Goal: Download file/media

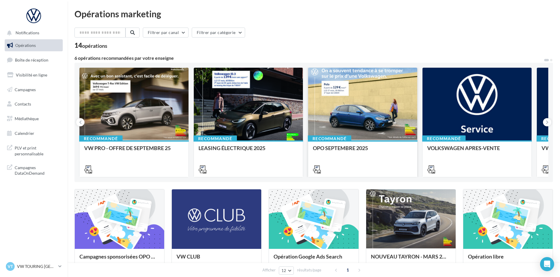
click at [348, 140] on div "Recommandé" at bounding box center [329, 138] width 43 height 6
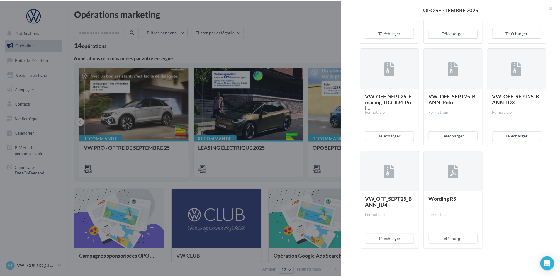
scroll to position [1205, 0]
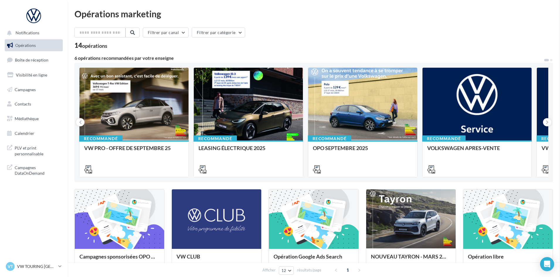
click at [38, 118] on span "Médiathèque" at bounding box center [27, 118] width 24 height 5
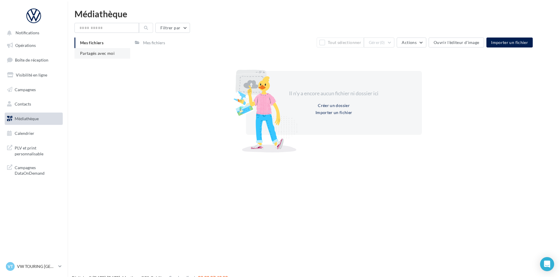
click at [112, 55] on span "Partagés avec moi" at bounding box center [97, 53] width 35 height 5
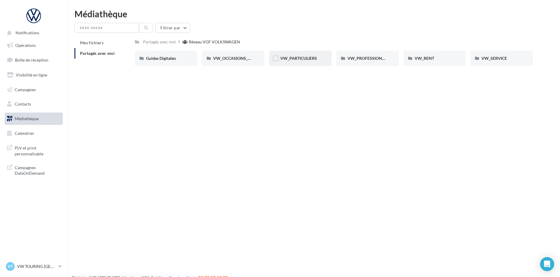
click at [284, 55] on div "VW_PARTICULIERS" at bounding box center [300, 58] width 62 height 15
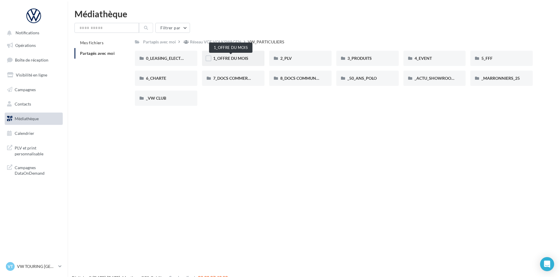
click at [218, 56] on span "1_OFFRE DU MOIS" at bounding box center [230, 58] width 35 height 5
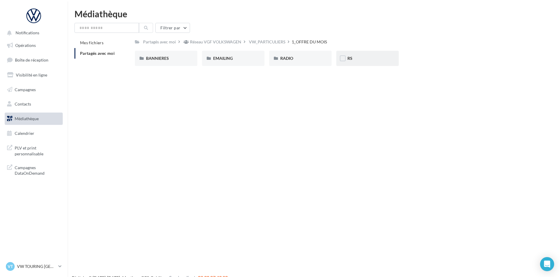
click at [355, 58] on div "RS" at bounding box center [367, 58] width 40 height 6
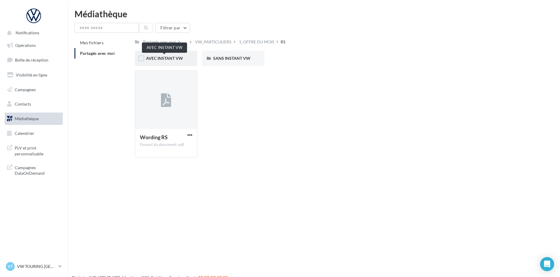
click at [177, 59] on span "AVEC INSTANT VW" at bounding box center [164, 58] width 37 height 5
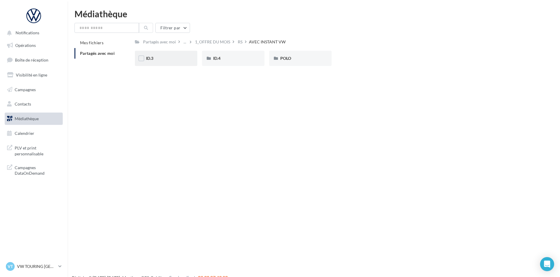
click at [177, 59] on div "ID.3" at bounding box center [166, 58] width 40 height 6
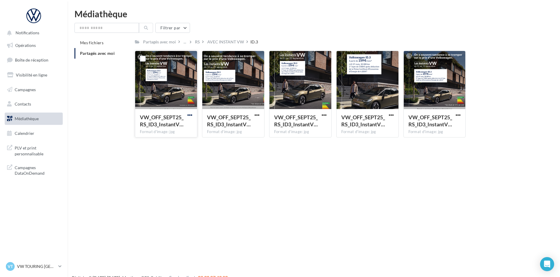
click at [191, 114] on span "button" at bounding box center [189, 115] width 5 height 5
drag, startPoint x: 187, startPoint y: 123, endPoint x: 256, endPoint y: 115, distance: 69.0
click at [187, 123] on button "Télécharger" at bounding box center [164, 126] width 59 height 15
click at [260, 115] on button "button" at bounding box center [256, 116] width 7 height 6
click at [252, 122] on button "Télécharger" at bounding box center [231, 126] width 59 height 15
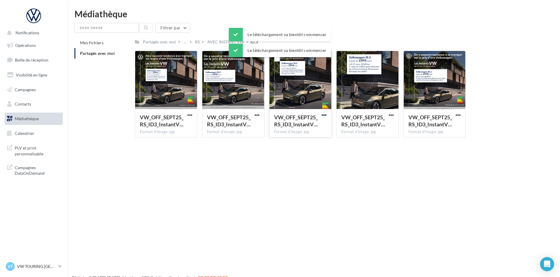
drag, startPoint x: 326, startPoint y: 115, endPoint x: 323, endPoint y: 117, distance: 3.9
click at [326, 115] on span "button" at bounding box center [323, 115] width 5 height 5
drag, startPoint x: 319, startPoint y: 123, endPoint x: 351, endPoint y: 117, distance: 33.0
click at [319, 122] on button "Télécharger" at bounding box center [298, 126] width 59 height 15
click at [389, 114] on span "button" at bounding box center [391, 115] width 5 height 5
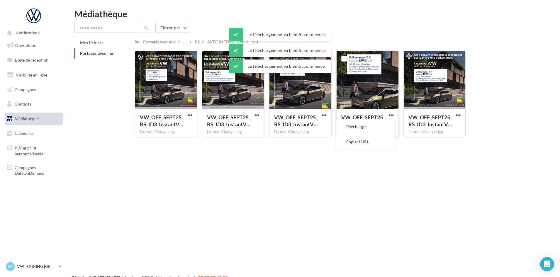
drag, startPoint x: 383, startPoint y: 119, endPoint x: 450, endPoint y: 116, distance: 66.6
click at [380, 122] on button "Télécharger" at bounding box center [365, 126] width 59 height 15
click at [457, 114] on span "button" at bounding box center [457, 115] width 5 height 5
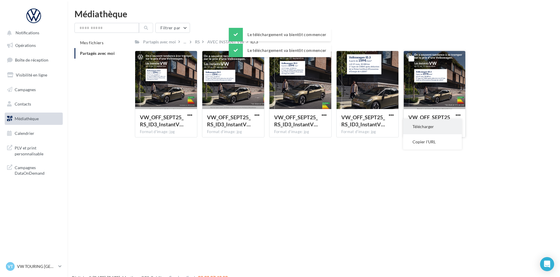
click at [443, 127] on button "Télécharger" at bounding box center [432, 126] width 59 height 15
click at [220, 42] on div "AVEC INSTANT VW" at bounding box center [225, 42] width 37 height 6
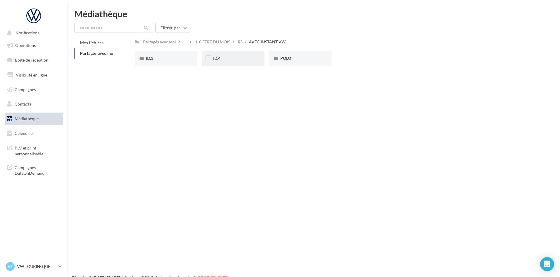
click at [239, 59] on div "ID.4" at bounding box center [233, 58] width 40 height 6
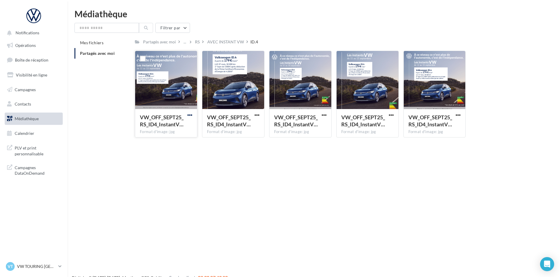
click at [190, 113] on span "button" at bounding box center [189, 115] width 5 height 5
drag, startPoint x: 180, startPoint y: 128, endPoint x: 183, endPoint y: 127, distance: 3.7
click at [181, 128] on button "Télécharger" at bounding box center [164, 126] width 59 height 15
click at [258, 115] on span "button" at bounding box center [256, 115] width 5 height 5
click at [247, 125] on button "Télécharger" at bounding box center [231, 126] width 59 height 15
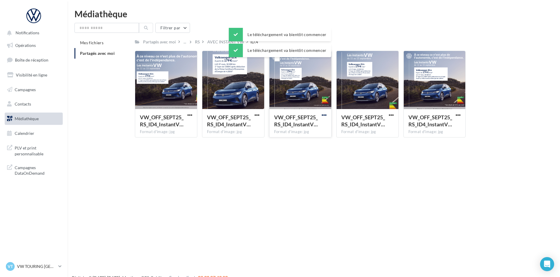
click at [323, 115] on span "button" at bounding box center [323, 115] width 5 height 5
drag, startPoint x: 315, startPoint y: 125, endPoint x: 321, endPoint y: 124, distance: 5.6
click at [316, 125] on button "Télécharger" at bounding box center [298, 126] width 59 height 15
click at [389, 115] on span "button" at bounding box center [391, 115] width 5 height 5
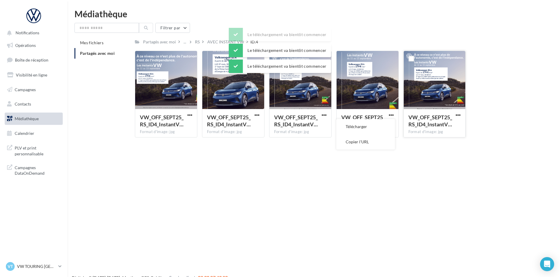
click at [382, 125] on button "Télécharger" at bounding box center [365, 126] width 59 height 15
click at [461, 116] on button "button" at bounding box center [457, 116] width 7 height 6
click at [448, 129] on button "Télécharger" at bounding box center [432, 126] width 59 height 15
click at [221, 45] on div "AVEC INSTANT VW" at bounding box center [225, 42] width 39 height 8
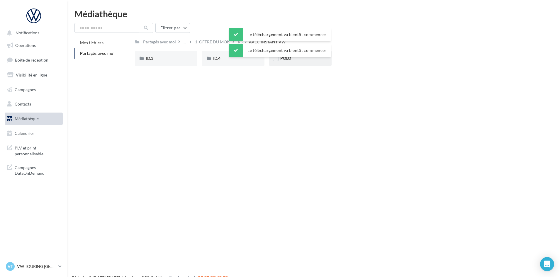
click at [292, 62] on div "POLO" at bounding box center [300, 58] width 62 height 15
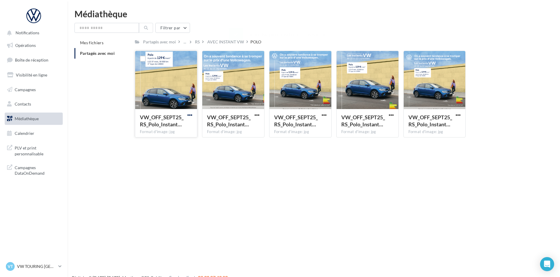
click at [188, 114] on span "button" at bounding box center [189, 115] width 5 height 5
click at [185, 127] on button "Télécharger" at bounding box center [164, 126] width 59 height 15
click at [257, 114] on span "button" at bounding box center [256, 115] width 5 height 5
click at [251, 124] on button "Télécharger" at bounding box center [231, 126] width 59 height 15
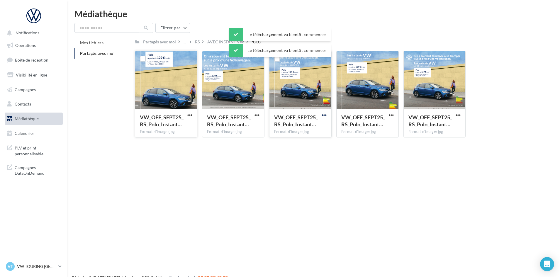
drag, startPoint x: 323, startPoint y: 113, endPoint x: 323, endPoint y: 116, distance: 2.9
click at [323, 113] on span "button" at bounding box center [323, 115] width 5 height 5
drag, startPoint x: 323, startPoint y: 116, endPoint x: 387, endPoint y: 117, distance: 63.6
click at [323, 122] on button "Télécharger" at bounding box center [298, 126] width 59 height 15
click at [389, 114] on span "button" at bounding box center [391, 115] width 5 height 5
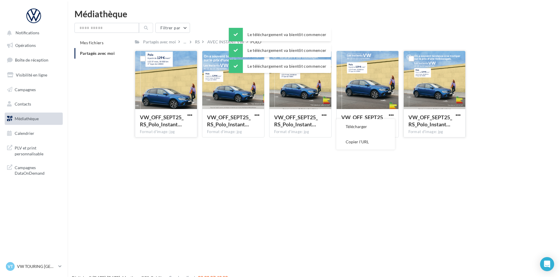
drag, startPoint x: 389, startPoint y: 115, endPoint x: 405, endPoint y: 128, distance: 21.3
click at [386, 130] on button "Télécharger" at bounding box center [365, 126] width 59 height 15
drag, startPoint x: 457, startPoint y: 113, endPoint x: 454, endPoint y: 118, distance: 5.5
click at [457, 113] on span "button" at bounding box center [457, 115] width 5 height 5
drag, startPoint x: 445, startPoint y: 126, endPoint x: 434, endPoint y: 122, distance: 11.9
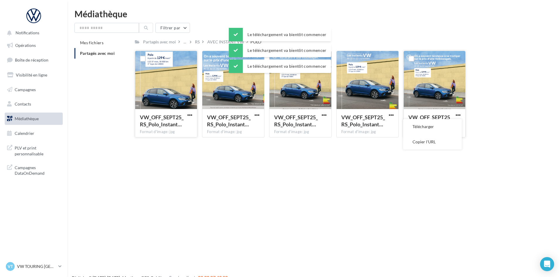
click at [445, 126] on button "Télécharger" at bounding box center [432, 126] width 59 height 15
click at [219, 40] on div "AVEC INSTANT VW" at bounding box center [225, 42] width 37 height 6
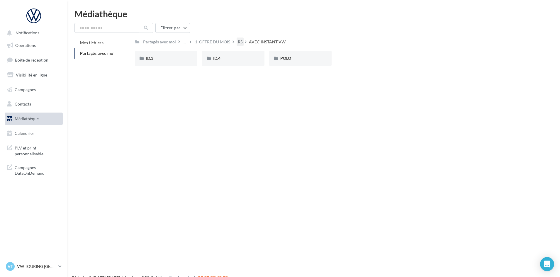
click at [241, 42] on div "RS" at bounding box center [240, 42] width 5 height 6
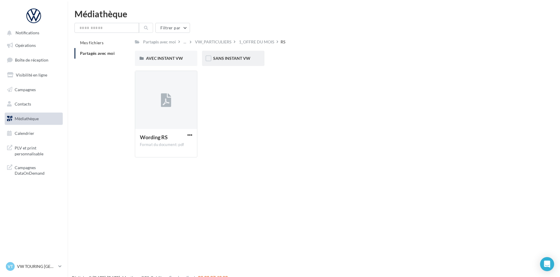
click at [234, 64] on div "SANS INSTANT VW" at bounding box center [233, 58] width 62 height 15
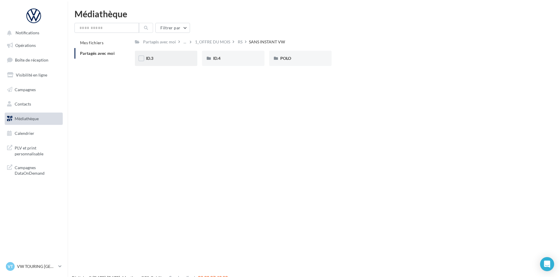
click at [181, 58] on div "ID.3" at bounding box center [166, 58] width 40 height 6
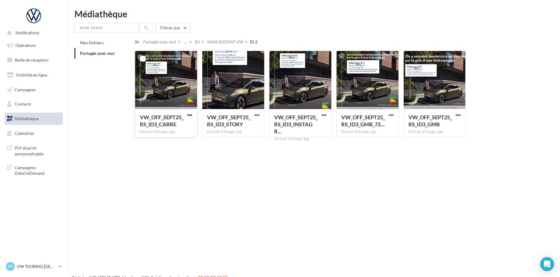
click at [189, 114] on span "button" at bounding box center [189, 115] width 5 height 5
click at [183, 125] on button "Télécharger" at bounding box center [164, 126] width 59 height 15
click at [257, 115] on span "button" at bounding box center [256, 115] width 5 height 5
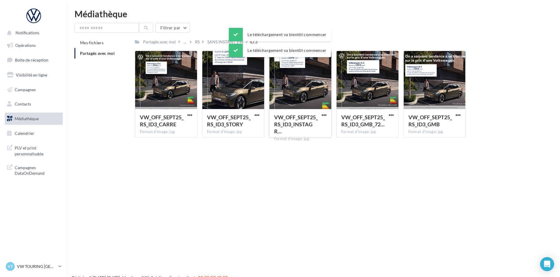
click at [326, 115] on span "button" at bounding box center [323, 115] width 5 height 5
drag, startPoint x: 324, startPoint y: 118, endPoint x: 385, endPoint y: 114, distance: 61.6
click at [329, 118] on div "VW_OFF_SEPT25_RS_ID3_INSTAGR… Format d'image: jpg Télécharger Copier l'URL" at bounding box center [300, 94] width 62 height 87
click at [391, 115] on span "button" at bounding box center [391, 115] width 5 height 5
drag, startPoint x: 387, startPoint y: 123, endPoint x: 452, endPoint y: 113, distance: 65.9
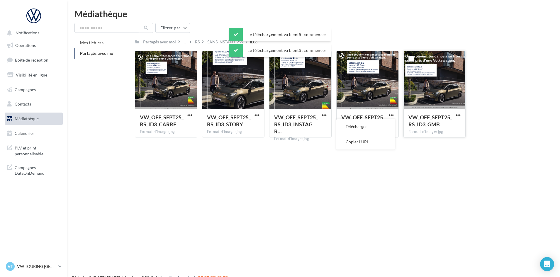
click at [391, 122] on button "Télécharger" at bounding box center [365, 126] width 59 height 15
drag, startPoint x: 459, startPoint y: 115, endPoint x: 455, endPoint y: 117, distance: 4.6
click at [459, 115] on span "button" at bounding box center [457, 115] width 5 height 5
drag, startPoint x: 455, startPoint y: 117, endPoint x: 439, endPoint y: 123, distance: 17.5
click at [442, 123] on button "Télécharger" at bounding box center [432, 126] width 59 height 15
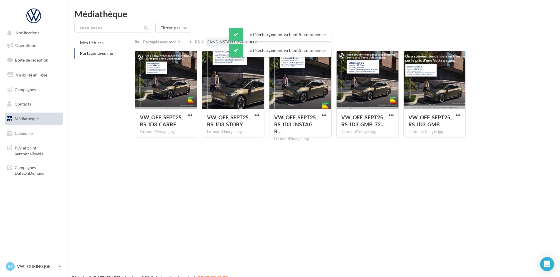
click at [218, 40] on div "SANS INSTANT VW" at bounding box center [225, 42] width 36 height 6
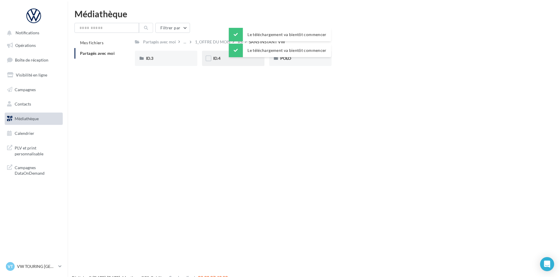
click at [236, 63] on div "ID.4" at bounding box center [233, 58] width 62 height 15
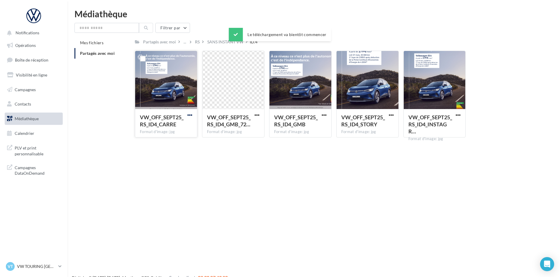
click at [190, 116] on span "button" at bounding box center [189, 115] width 5 height 5
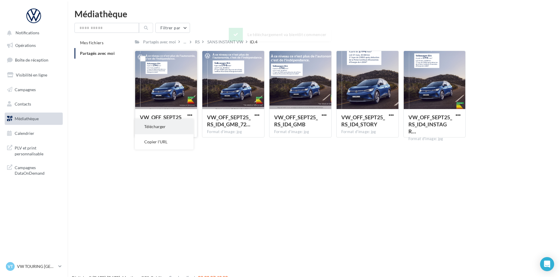
click at [185, 122] on button "Télécharger" at bounding box center [164, 126] width 59 height 15
drag, startPoint x: 257, startPoint y: 113, endPoint x: 256, endPoint y: 117, distance: 4.0
click at [257, 113] on span "button" at bounding box center [256, 115] width 5 height 5
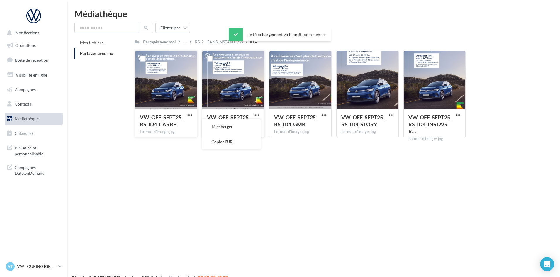
click at [256, 125] on button "Télécharger" at bounding box center [231, 126] width 59 height 15
click at [325, 114] on span "button" at bounding box center [323, 115] width 5 height 5
click at [321, 124] on button "Télécharger" at bounding box center [298, 126] width 59 height 15
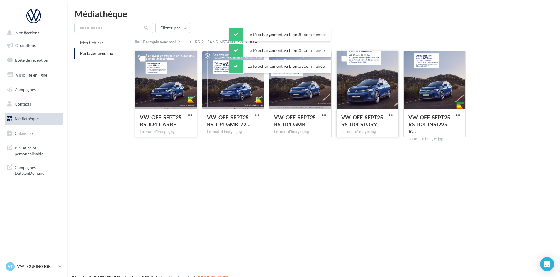
click at [392, 115] on span "button" at bounding box center [391, 115] width 5 height 5
click at [457, 116] on span "button" at bounding box center [457, 115] width 5 height 5
click at [443, 128] on button "Télécharger" at bounding box center [432, 126] width 59 height 15
click at [220, 41] on div "SANS INSTANT VW" at bounding box center [225, 42] width 36 height 6
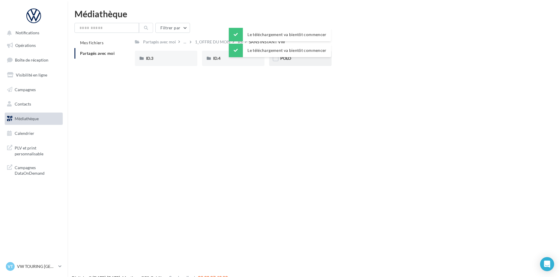
click at [295, 60] on div "POLO" at bounding box center [300, 58] width 40 height 6
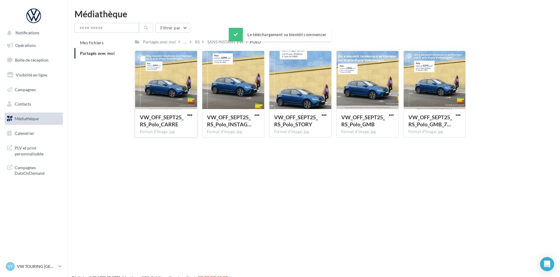
click at [188, 114] on span "button" at bounding box center [189, 115] width 5 height 5
click at [185, 122] on button "Télécharger" at bounding box center [164, 126] width 59 height 15
drag, startPoint x: 255, startPoint y: 114, endPoint x: 253, endPoint y: 119, distance: 5.4
click at [255, 114] on span "button" at bounding box center [256, 115] width 5 height 5
click at [251, 122] on button "Télécharger" at bounding box center [231, 126] width 59 height 15
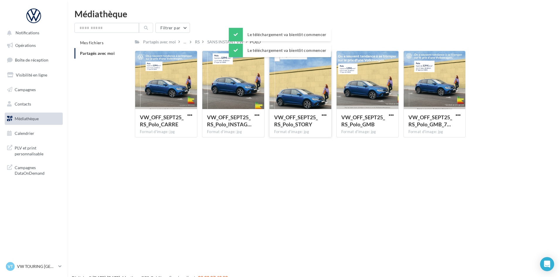
drag, startPoint x: 324, startPoint y: 115, endPoint x: 322, endPoint y: 118, distance: 3.4
click at [324, 115] on span "button" at bounding box center [323, 115] width 5 height 5
click at [319, 121] on button "Télécharger" at bounding box center [298, 126] width 59 height 15
drag, startPoint x: 388, startPoint y: 113, endPoint x: 387, endPoint y: 119, distance: 5.6
click at [388, 113] on button "button" at bounding box center [390, 116] width 7 height 6
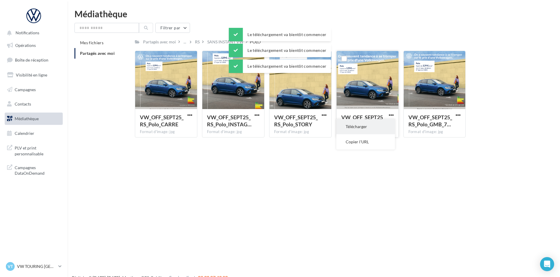
click at [385, 128] on button "Télécharger" at bounding box center [365, 126] width 59 height 15
click at [458, 113] on span "button" at bounding box center [457, 115] width 5 height 5
click at [438, 130] on button "Télécharger" at bounding box center [432, 126] width 59 height 15
click at [221, 44] on div "SANS INSTANT VW" at bounding box center [225, 42] width 36 height 6
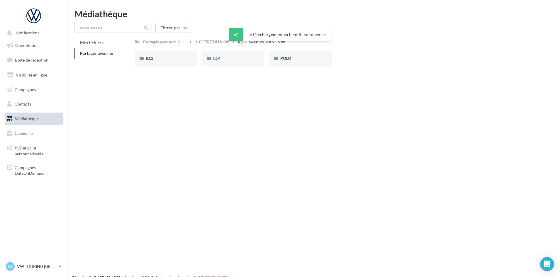
click at [240, 44] on div "RS" at bounding box center [240, 42] width 5 height 6
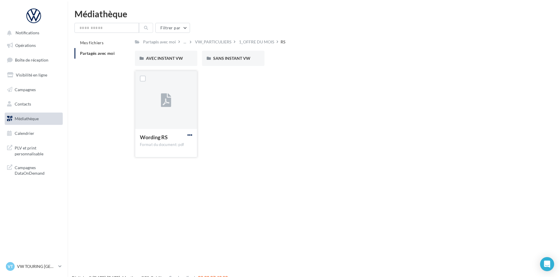
click at [192, 137] on span "button" at bounding box center [189, 134] width 5 height 5
click at [181, 146] on button "Télécharger" at bounding box center [164, 146] width 59 height 15
click at [258, 42] on div "1_OFFRE DU MOIS" at bounding box center [256, 42] width 35 height 6
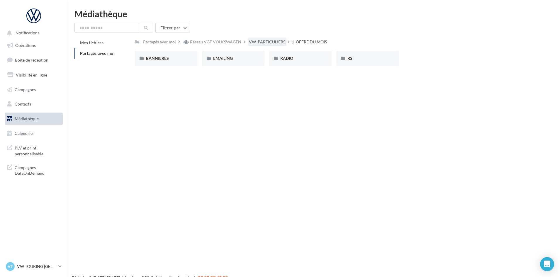
click at [277, 43] on div "VW_PARTICULIERS" at bounding box center [267, 42] width 36 height 6
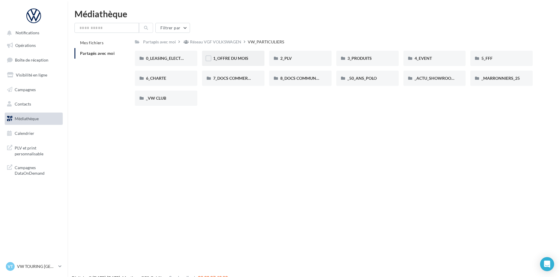
click at [234, 65] on div "1_OFFRE DU MOIS" at bounding box center [233, 58] width 62 height 15
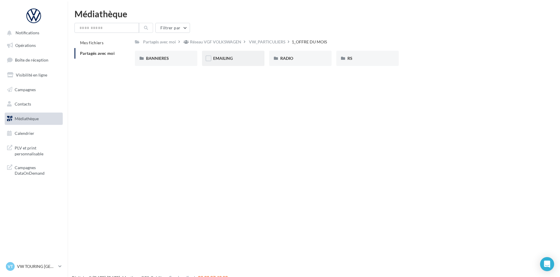
click at [234, 63] on div "EMAILING" at bounding box center [233, 58] width 62 height 15
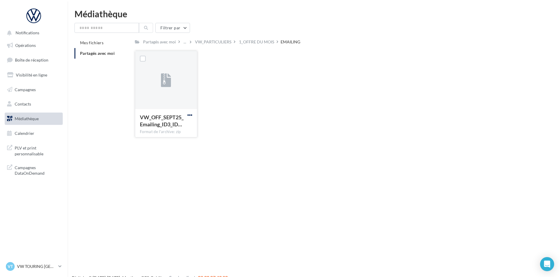
click at [189, 114] on span "button" at bounding box center [189, 115] width 5 height 5
drag, startPoint x: 179, startPoint y: 124, endPoint x: 183, endPoint y: 119, distance: 6.2
click at [178, 124] on button "Télécharger" at bounding box center [164, 126] width 59 height 15
click at [249, 42] on div "Le téléchargement va bientôt commencer" at bounding box center [280, 36] width 102 height 16
click at [253, 43] on div "Le téléchargement va bientôt commencer" at bounding box center [280, 36] width 102 height 16
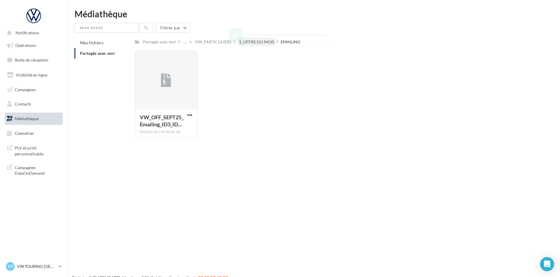
click at [251, 45] on div "1_OFFRE DU MOIS" at bounding box center [257, 42] width 38 height 8
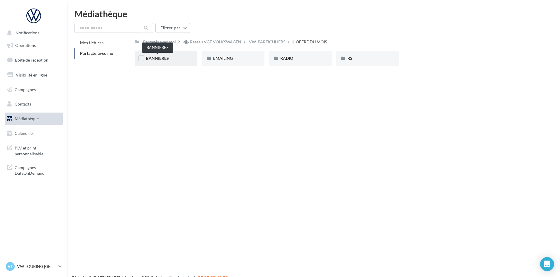
click at [169, 56] on span "BANNIERES" at bounding box center [157, 58] width 23 height 5
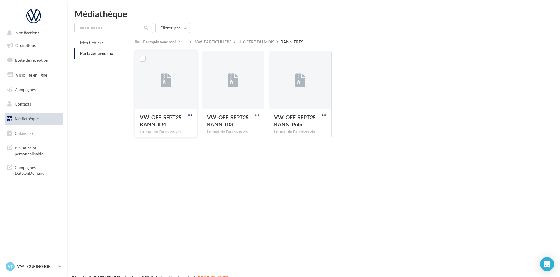
click at [189, 115] on span "button" at bounding box center [189, 115] width 5 height 5
click at [185, 123] on button "Télécharger" at bounding box center [164, 126] width 59 height 15
drag, startPoint x: 259, startPoint y: 115, endPoint x: 258, endPoint y: 118, distance: 3.4
click at [259, 115] on button "button" at bounding box center [256, 116] width 7 height 6
drag, startPoint x: 258, startPoint y: 118, endPoint x: 331, endPoint y: 112, distance: 74.1
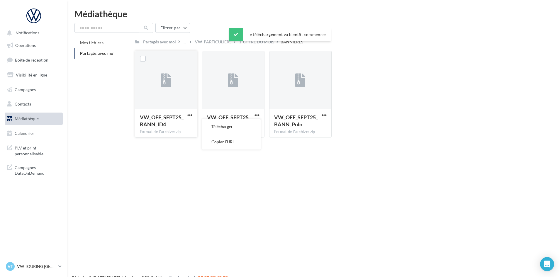
click at [253, 122] on button "Télécharger" at bounding box center [231, 126] width 59 height 15
drag, startPoint x: 328, startPoint y: 115, endPoint x: 317, endPoint y: 122, distance: 12.7
click at [328, 115] on div "VW_OFF_SEPT25_BANN_Polo Format de l'archive: zip" at bounding box center [300, 123] width 62 height 28
click at [310, 126] on div "VW_OFF_SEPT25_BANN_Polo" at bounding box center [296, 121] width 45 height 14
click at [325, 115] on span "button" at bounding box center [323, 115] width 5 height 5
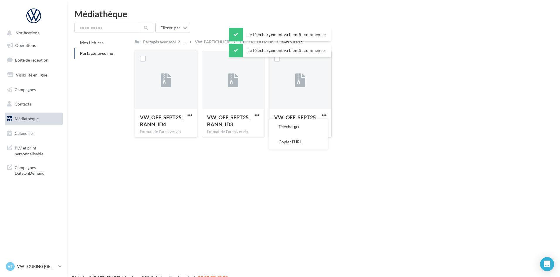
click at [311, 127] on button "Télécharger" at bounding box center [298, 126] width 59 height 15
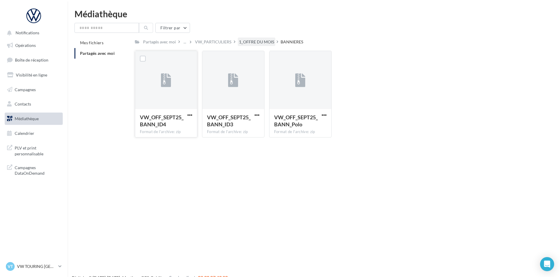
click at [261, 42] on div "1_OFFRE DU MOIS" at bounding box center [256, 42] width 35 height 6
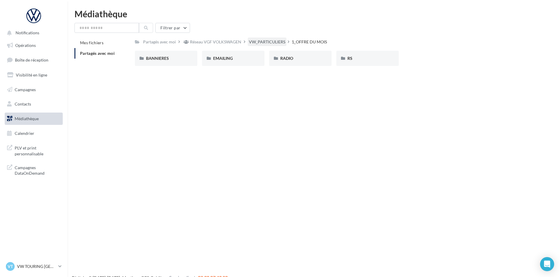
click at [252, 39] on div "VW_PARTICULIERS" at bounding box center [267, 42] width 36 height 6
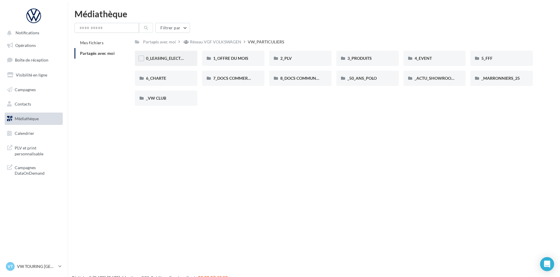
click at [173, 55] on div "0_LEASING_ELECTRIQUE" at bounding box center [166, 58] width 40 height 6
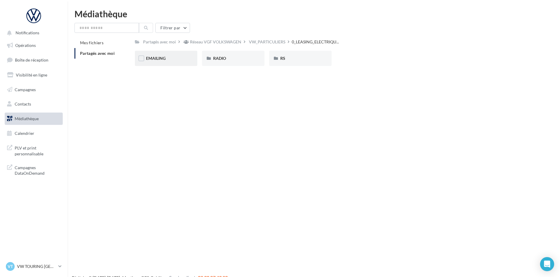
click at [173, 56] on div "EMAILING" at bounding box center [166, 58] width 40 height 6
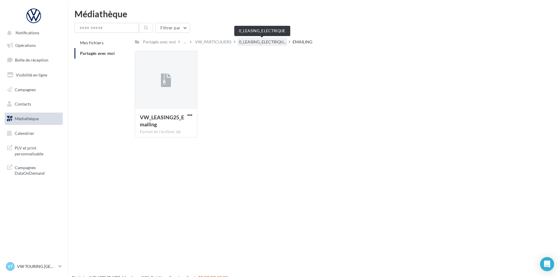
click at [251, 42] on span "0_LEASING_ELECTRIQU..." at bounding box center [262, 42] width 47 height 6
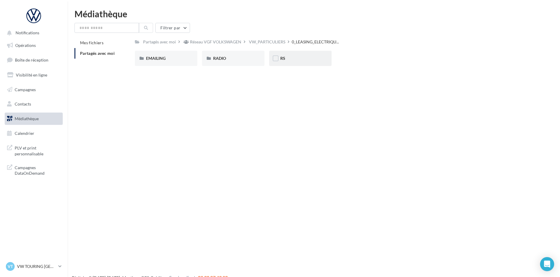
click at [302, 60] on div "RS" at bounding box center [300, 58] width 40 height 6
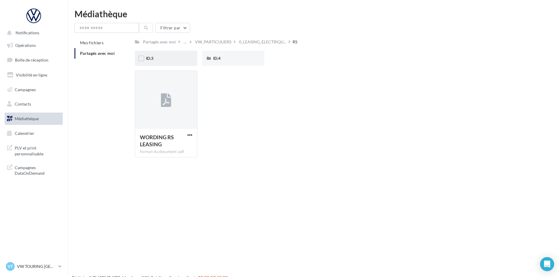
click at [179, 62] on div "ID.3" at bounding box center [166, 58] width 62 height 15
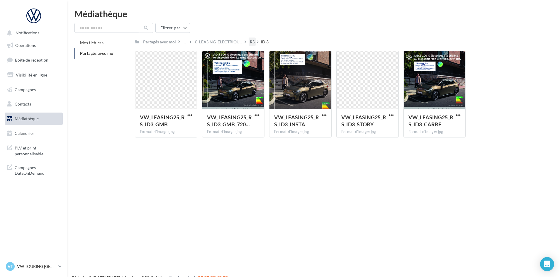
click at [252, 40] on div "RS" at bounding box center [252, 42] width 5 height 6
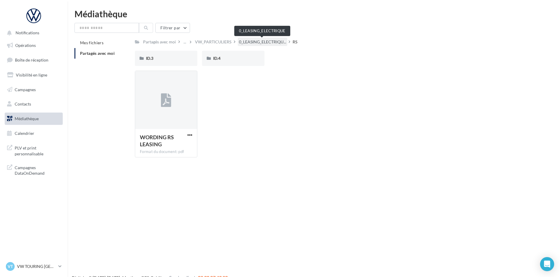
click at [257, 41] on span "0_LEASING_ELECTRIQU..." at bounding box center [262, 42] width 47 height 6
